Goal: Task Accomplishment & Management: Complete application form

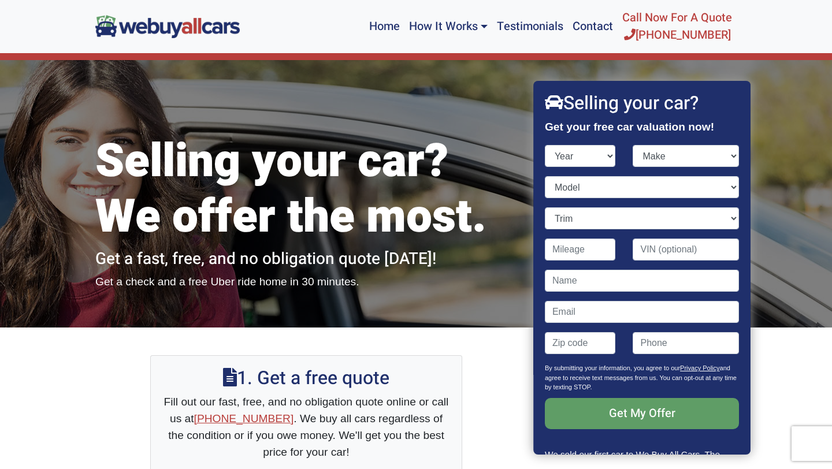
select select "2014"
click at [545, 145] on select "Year [DATE] 2025 2024 2023 2022 2021 2020 2019 2018 2017 2016 2015 2014 2013 20…" at bounding box center [580, 156] width 71 height 22
click at [677, 158] on select "Make" at bounding box center [686, 156] width 106 height 22
click at [485, 120] on div "Selling your car? We offer the most. Get a fast, free, and no obligation quote …" at bounding box center [306, 193] width 439 height 267
click at [605, 206] on div "Model" at bounding box center [641, 191] width 211 height 31
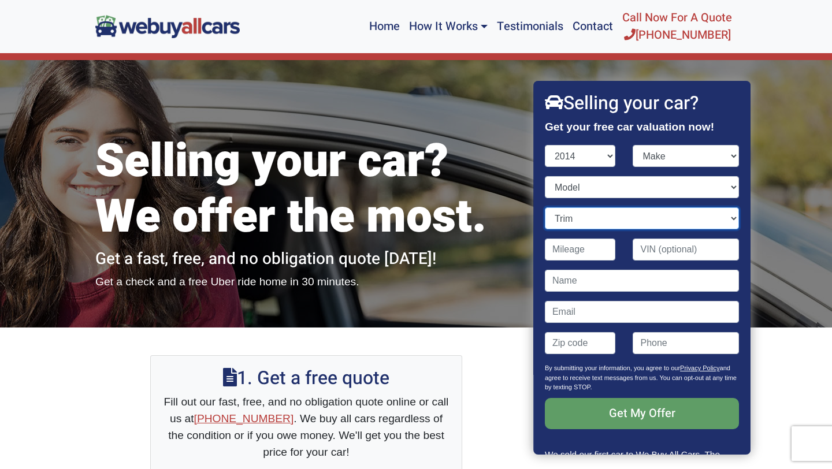
click at [605, 211] on select "Trim" at bounding box center [642, 218] width 194 height 22
click at [586, 250] on input "Contact form" at bounding box center [580, 250] width 71 height 22
type input "1"
type input "2"
type input "280,000"
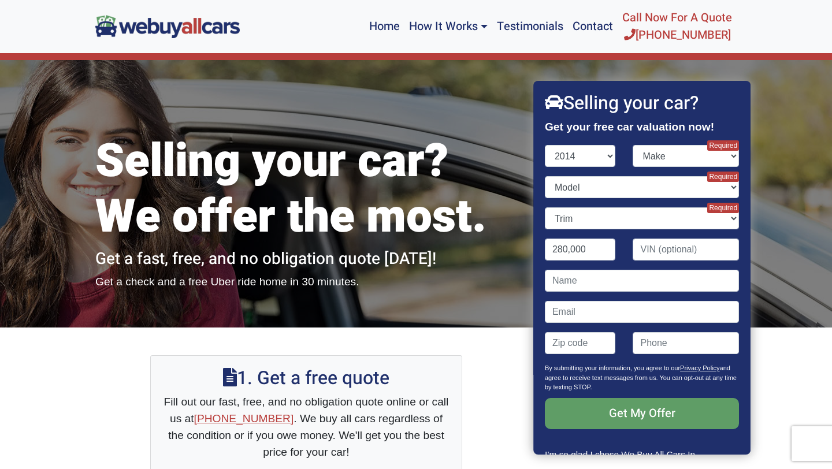
click at [703, 251] on input "Contact form" at bounding box center [686, 250] width 106 height 22
type input "@"
type input "[US_VEHICLE_IDENTIFICATION_NUMBER]"
click at [672, 283] on input "Contact form" at bounding box center [642, 281] width 194 height 22
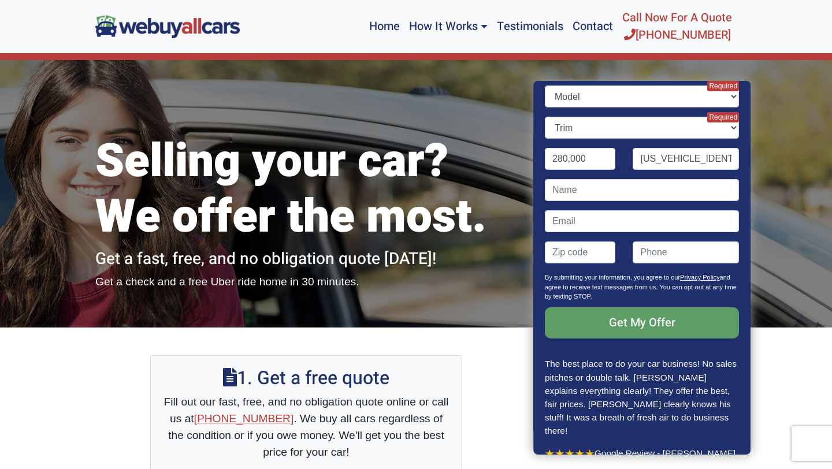
click at [576, 347] on p "Get My Offer" at bounding box center [642, 332] width 194 height 50
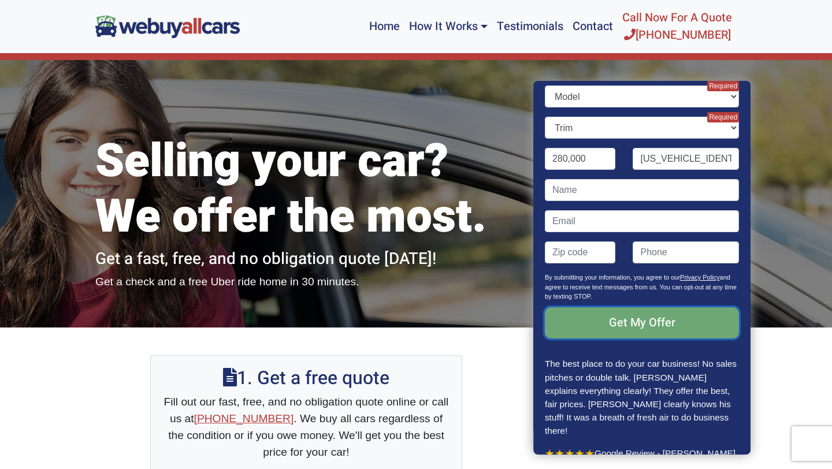
click at [583, 325] on input "Get My Offer" at bounding box center [642, 322] width 194 height 31
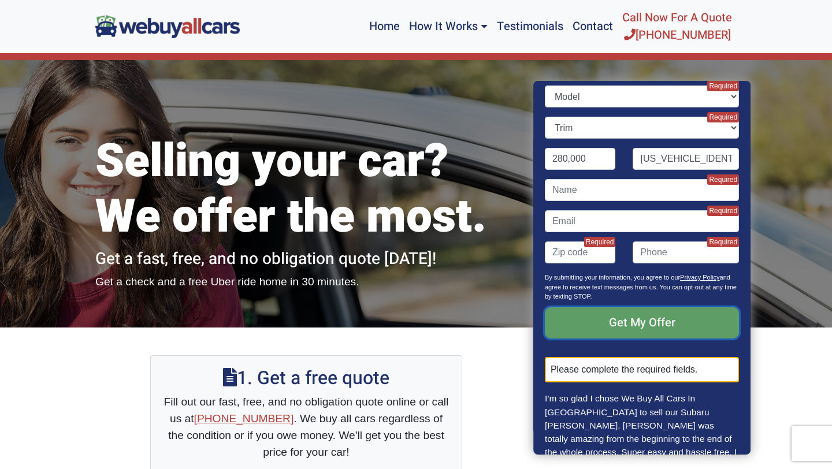
scroll to position [0, 0]
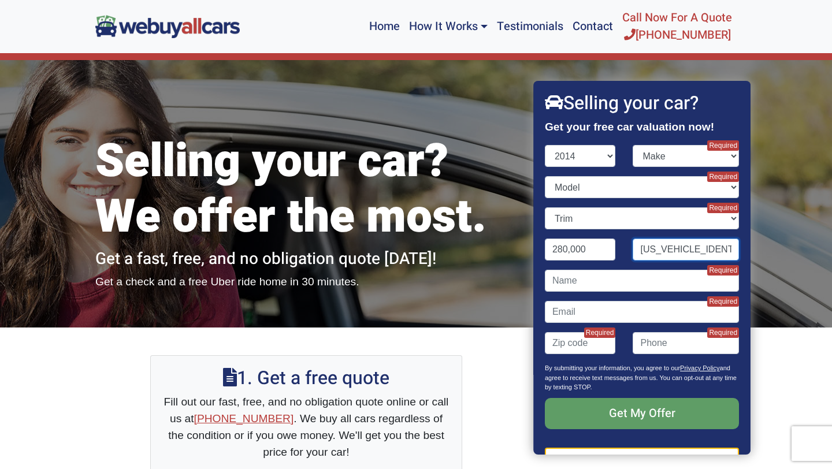
click at [668, 258] on input "[US_VEHICLE_IDENTIFICATION_NUMBER]" at bounding box center [686, 250] width 106 height 22
click at [665, 246] on input "[US_VEHICLE_IDENTIFICATION_NUMBER]" at bounding box center [686, 250] width 106 height 22
